Goal: Information Seeking & Learning: Understand process/instructions

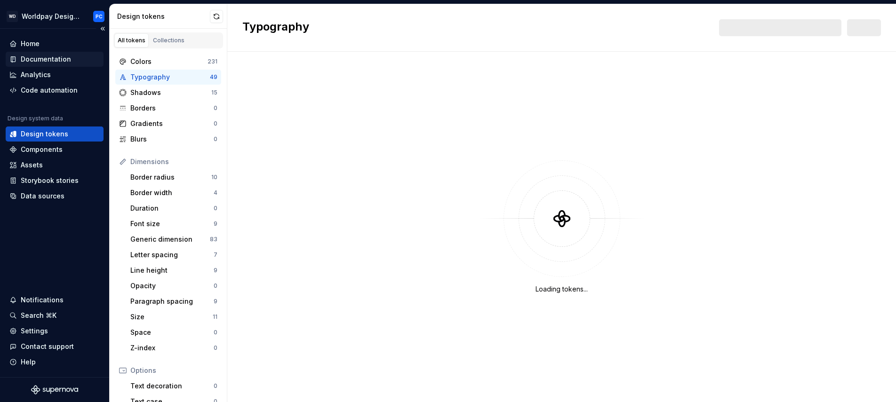
click at [46, 60] on div "Documentation" at bounding box center [46, 59] width 50 height 9
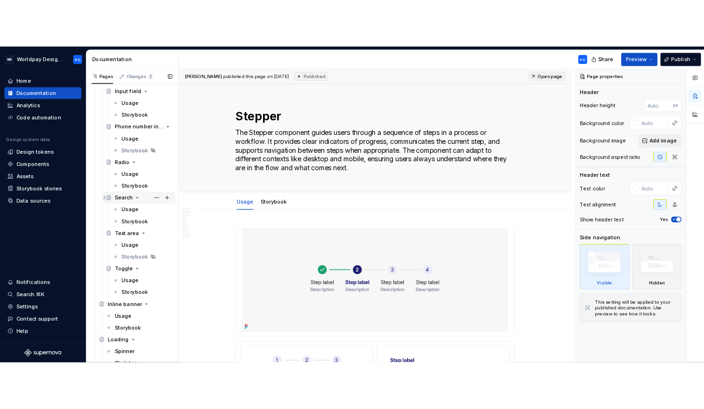
scroll to position [715, 0]
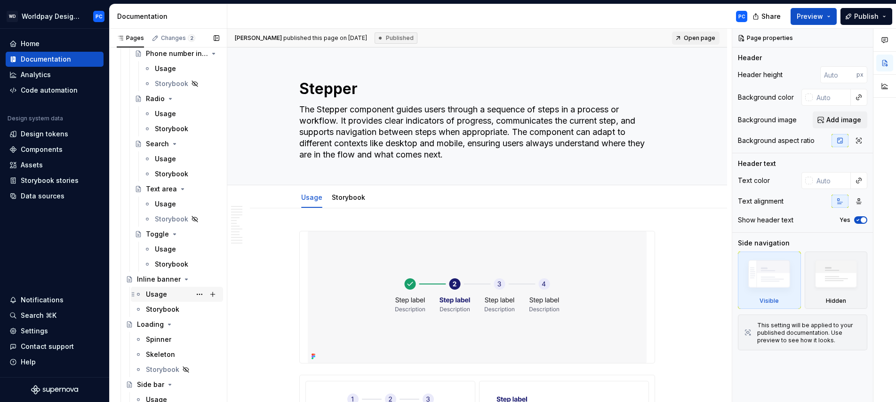
click at [158, 292] on div "Usage" at bounding box center [156, 294] width 21 height 9
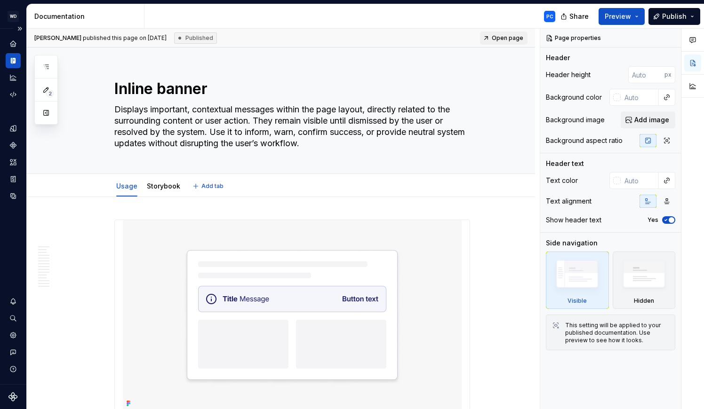
type textarea "*"
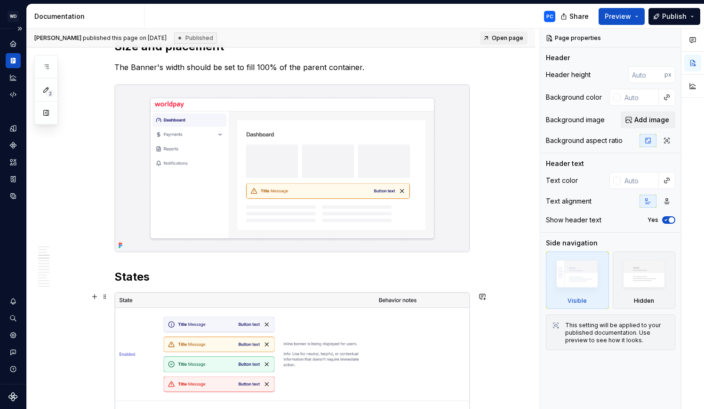
scroll to position [1084, 0]
